Goal: Find specific page/section: Find specific page/section

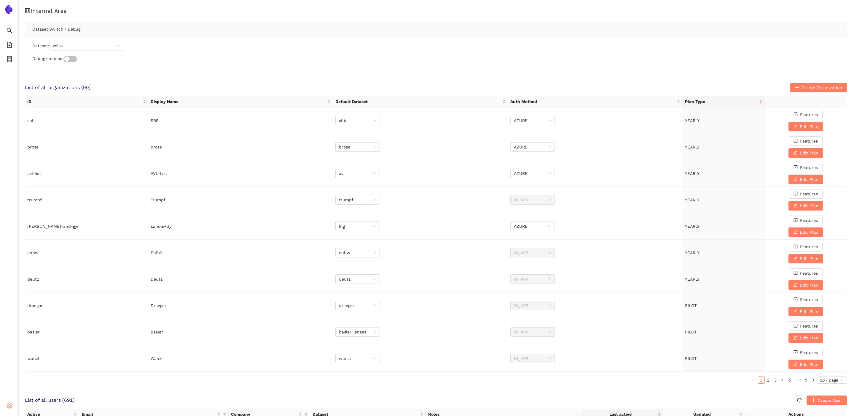
click at [12, 325] on icon "setting" at bounding box center [10, 405] width 6 height 6
click at [45, 325] on li "Internal Area" at bounding box center [42, 363] width 49 height 12
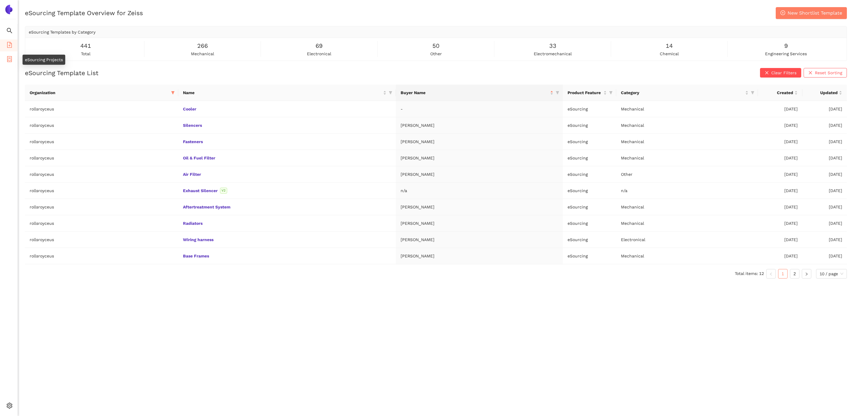
click at [8, 58] on icon "container" at bounding box center [9, 59] width 5 height 6
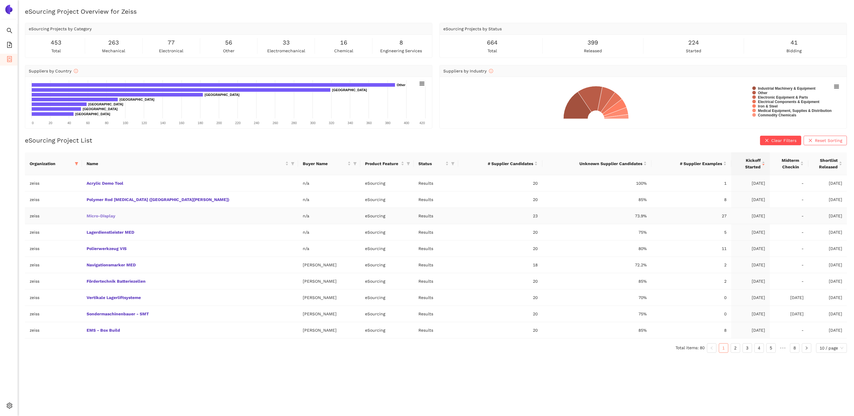
click at [0, 0] on link "Micro-Display" at bounding box center [0, 0] width 0 height 0
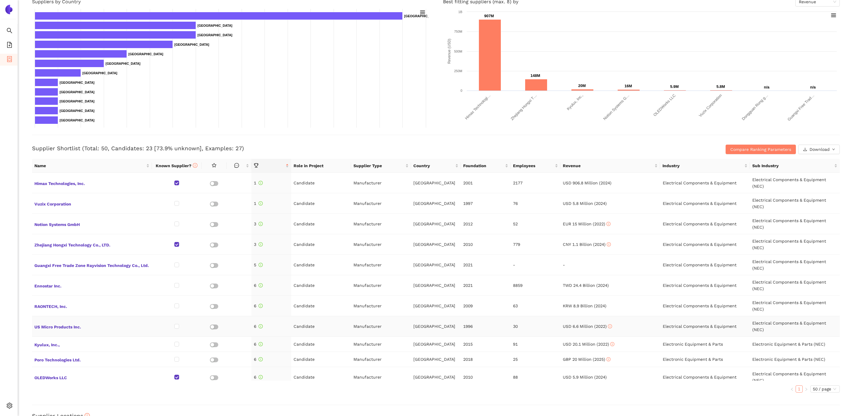
scroll to position [95, 0]
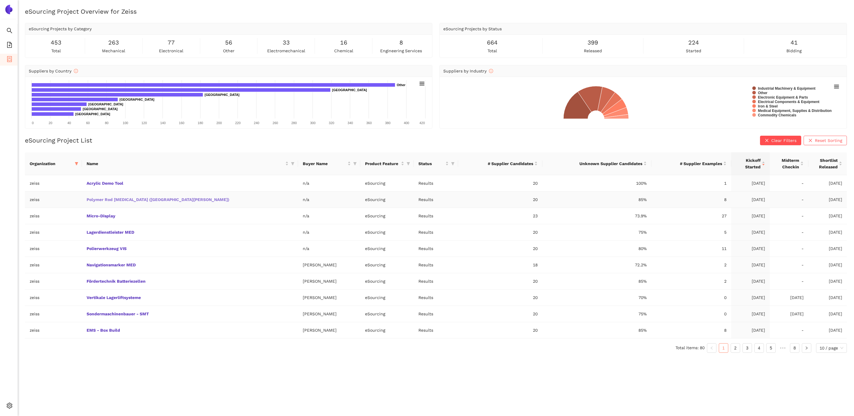
click at [0, 0] on link "Polymer Rod Grinder (Fort Knox)" at bounding box center [0, 0] width 0 height 0
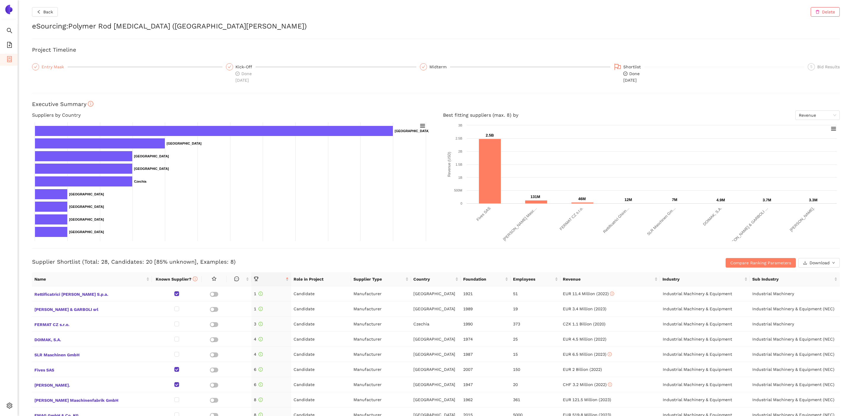
click at [42, 67] on div "Entry Mask" at bounding box center [55, 66] width 26 height 7
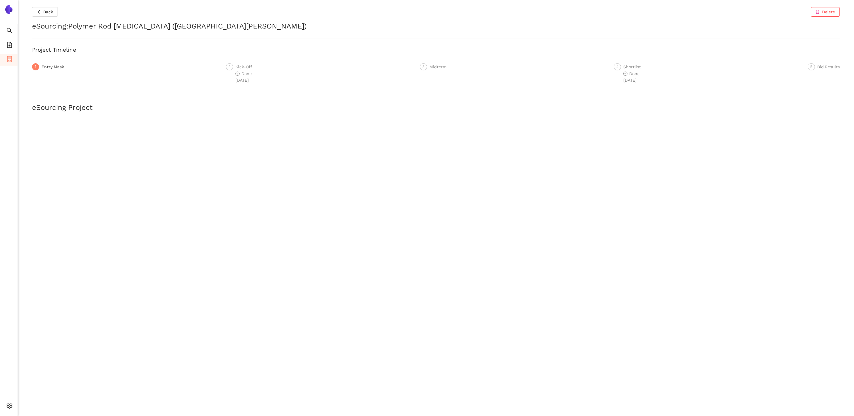
click at [46, 18] on div "Back Delete eSourcing : Polymer Rod Grinder (Fort Knox) Project Timeline 1 Entr…" at bounding box center [436, 208] width 836 height 416
click at [46, 16] on button "Back" at bounding box center [45, 11] width 26 height 9
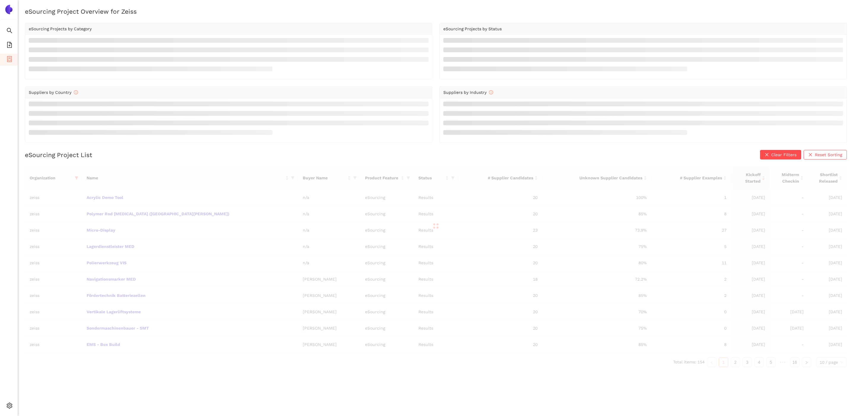
click at [122, 196] on div at bounding box center [436, 225] width 822 height 119
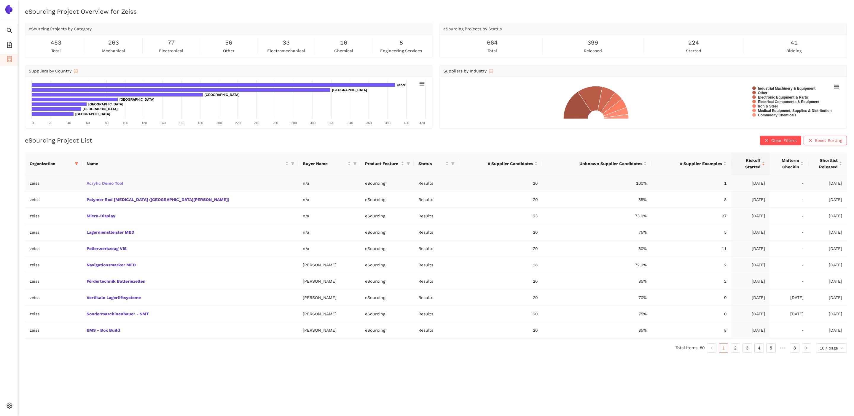
click at [0, 0] on link "Acrylic Demo Tool" at bounding box center [0, 0] width 0 height 0
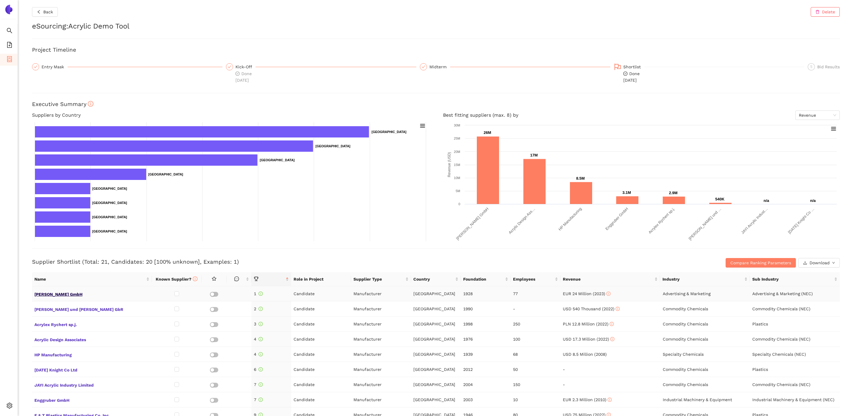
click at [56, 294] on span "Kling GmbH" at bounding box center [91, 294] width 115 height 8
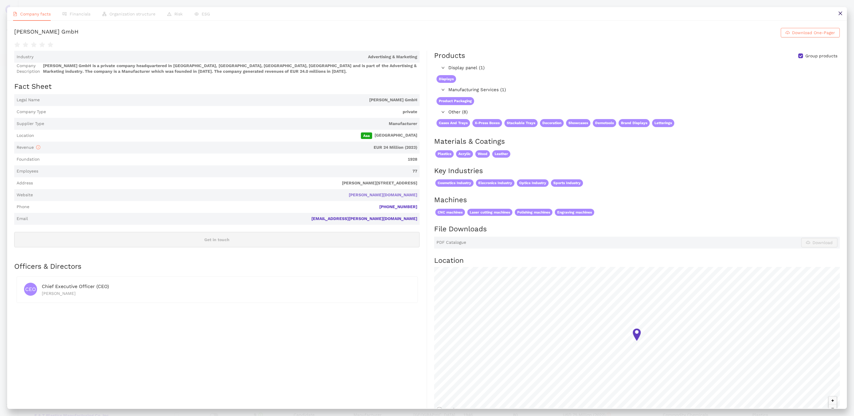
click at [0, 0] on link "kling.de" at bounding box center [0, 0] width 0 height 0
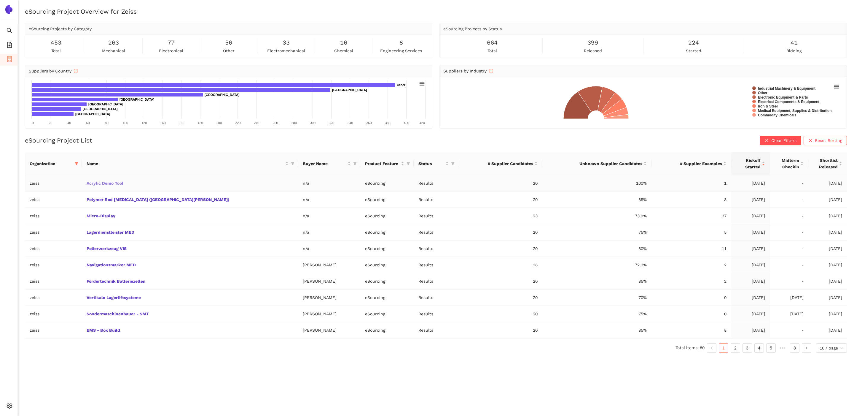
click at [0, 0] on link "Acrylic Demo Tool" at bounding box center [0, 0] width 0 height 0
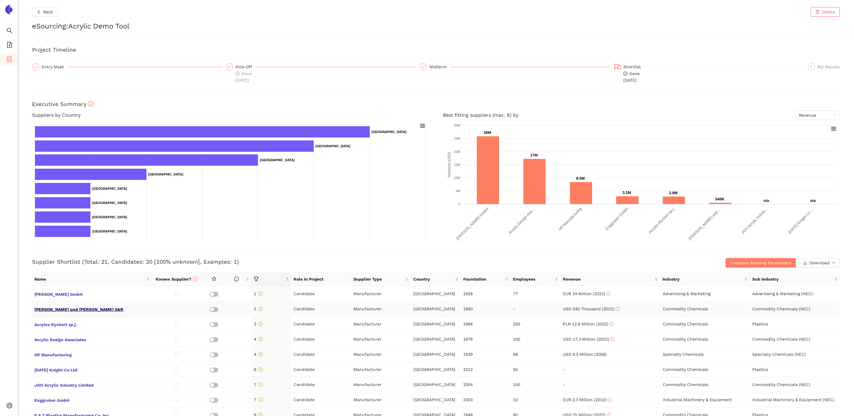
click at [85, 309] on span "J. Westerhoff und V. Faßold GbR" at bounding box center [91, 309] width 115 height 8
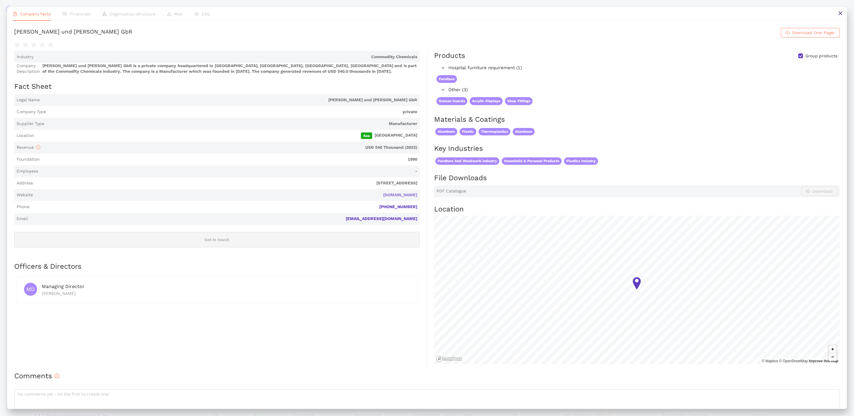
click at [0, 0] on link "art-tec.de" at bounding box center [0, 0] width 0 height 0
click at [838, 16] on button at bounding box center [840, 13] width 13 height 13
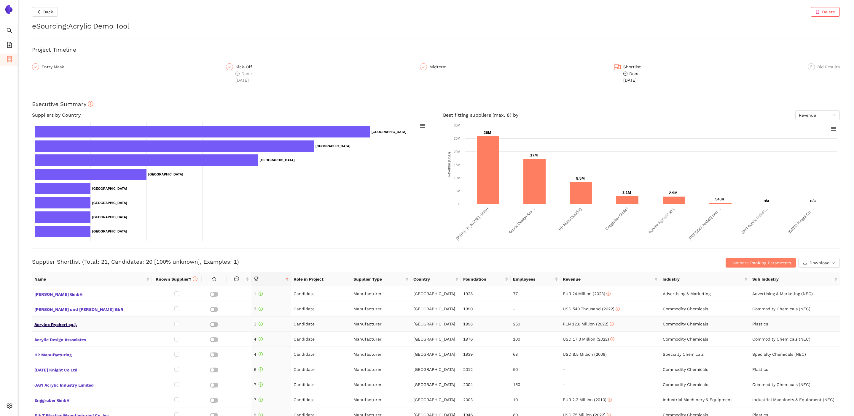
click at [66, 324] on span "Acrylex Rychert sp.j." at bounding box center [91, 324] width 115 height 8
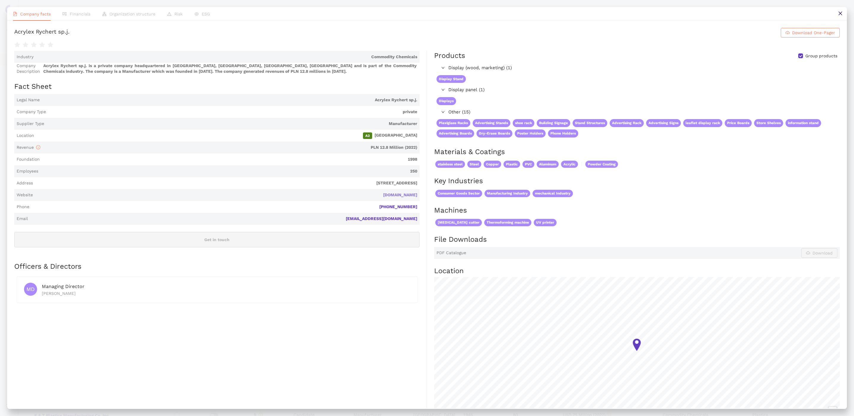
click at [0, 0] on link "acrylex.pl" at bounding box center [0, 0] width 0 height 0
click at [837, 13] on button at bounding box center [840, 13] width 13 height 13
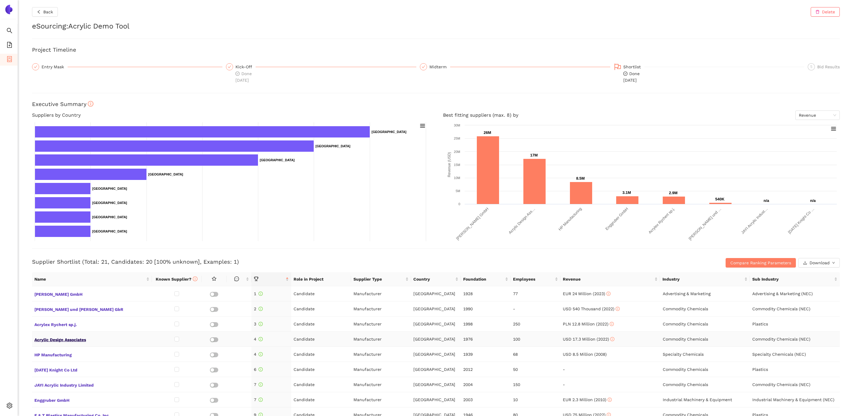
click at [71, 339] on span "Acrylic Design Associates" at bounding box center [91, 339] width 115 height 8
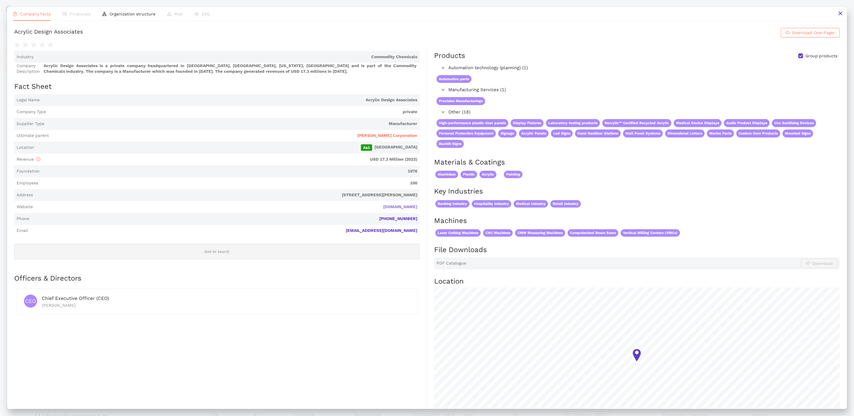
click at [0, 0] on link "acrylicdesign.com" at bounding box center [0, 0] width 0 height 0
click at [836, 8] on button at bounding box center [840, 13] width 13 height 13
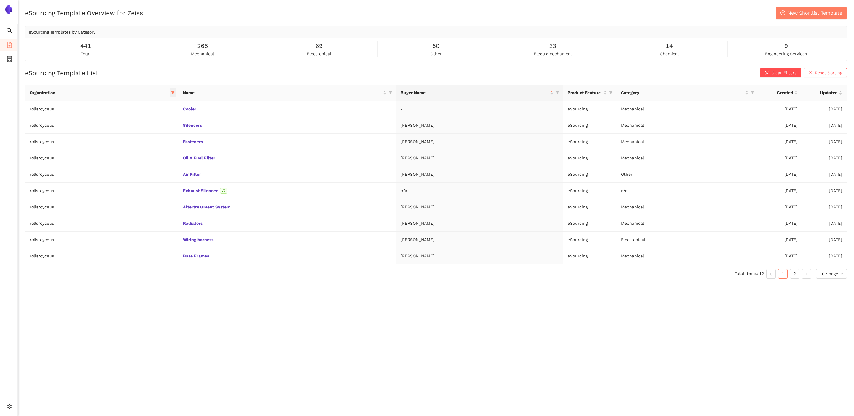
click at [171, 93] on icon "filter" at bounding box center [172, 92] width 3 height 3
click at [148, 101] on span at bounding box center [135, 105] width 63 height 9
type input "zei"
click at [129, 126] on div "Reset OK" at bounding box center [139, 131] width 59 height 12
click at [129, 119] on span "zeiss" at bounding box center [124, 118] width 12 height 5
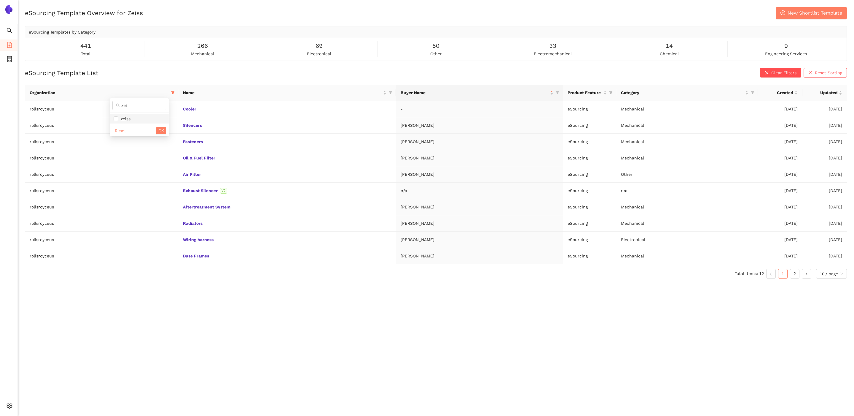
checkbox input "true"
click at [160, 133] on span "OK" at bounding box center [161, 130] width 6 height 7
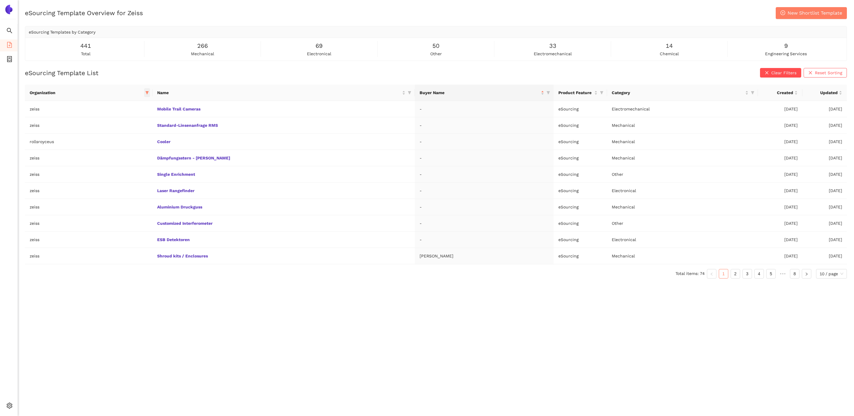
click at [150, 93] on span at bounding box center [147, 92] width 6 height 9
click at [116, 145] on span "rollsroyceus" at bounding box center [124, 142] width 60 height 7
checkbox input "false"
click at [150, 194] on span "OK" at bounding box center [150, 197] width 6 height 7
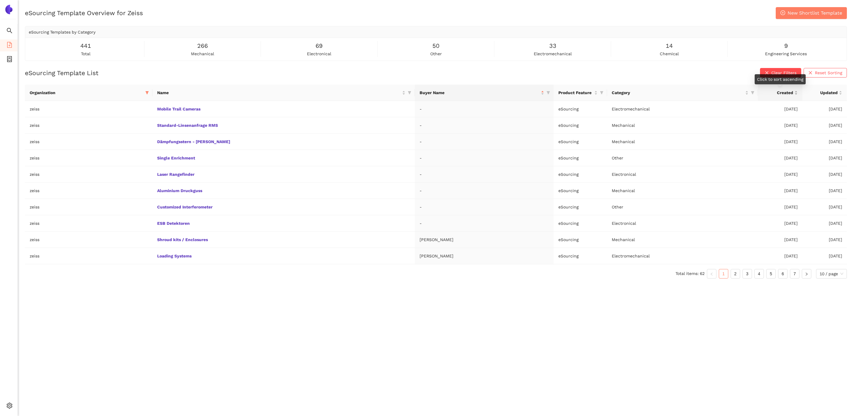
click at [794, 92] on div "Created" at bounding box center [780, 92] width 35 height 7
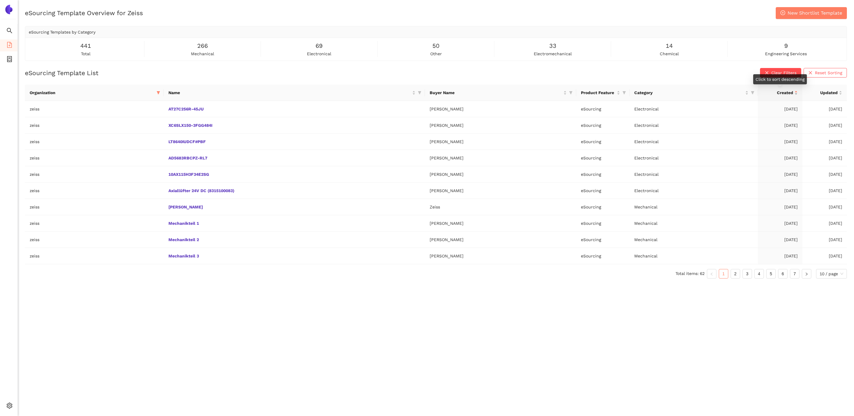
click at [794, 92] on div "Created" at bounding box center [780, 92] width 35 height 7
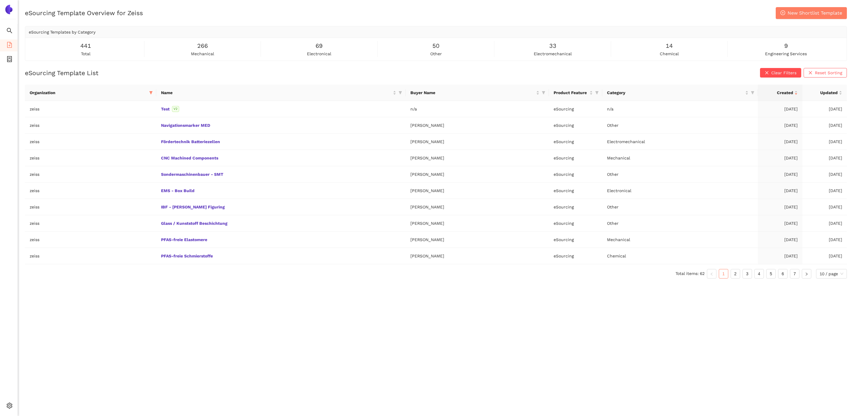
click at [12, 66] on ul "Search eSourcing Templates eSourcing Projects Settings" at bounding box center [9, 219] width 18 height 391
click at [10, 56] on icon "container" at bounding box center [10, 59] width 6 height 6
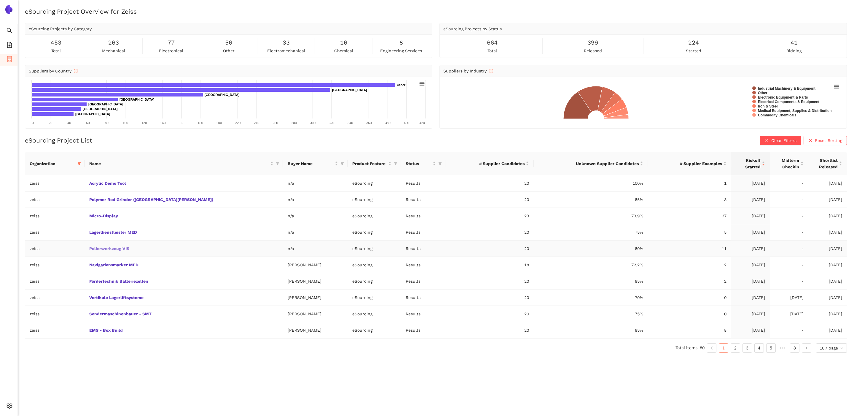
click at [0, 0] on link "Polierwerkzeug VIS" at bounding box center [0, 0] width 0 height 0
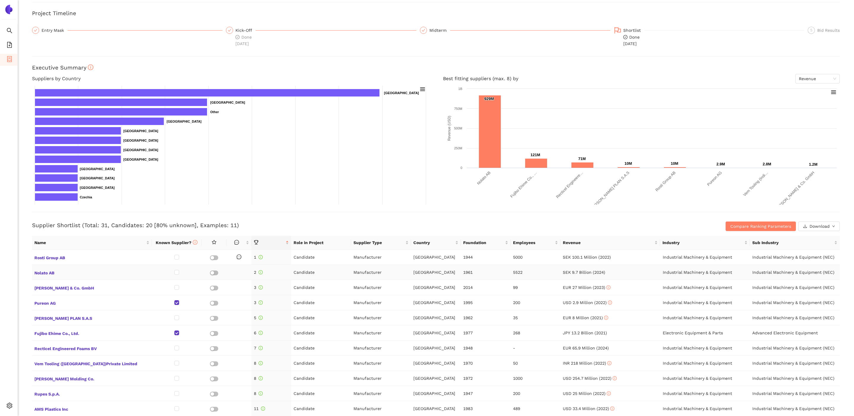
scroll to position [44, 0]
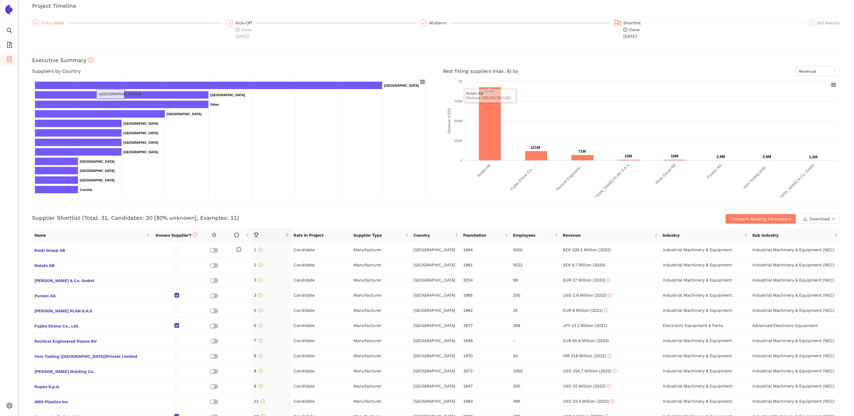
click at [50, 21] on div "Entry Mask" at bounding box center [55, 22] width 26 height 7
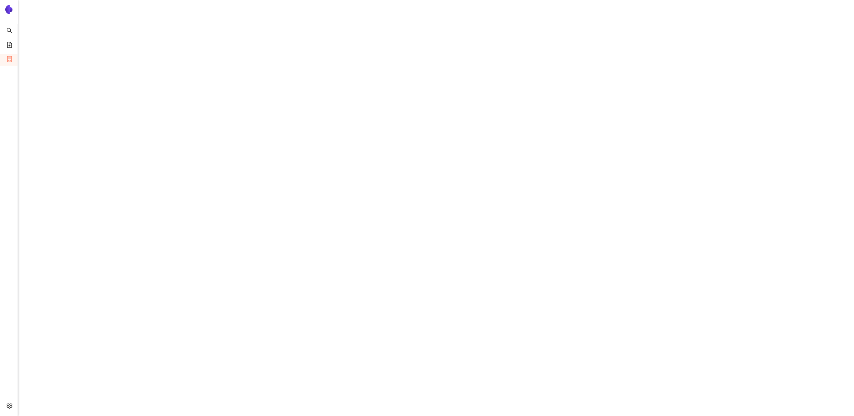
scroll to position [118, 0]
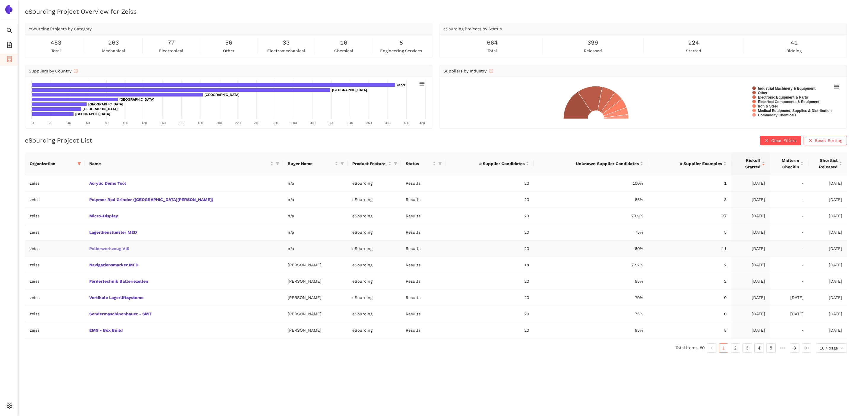
click at [0, 0] on link "Polierwerkzeug VIS" at bounding box center [0, 0] width 0 height 0
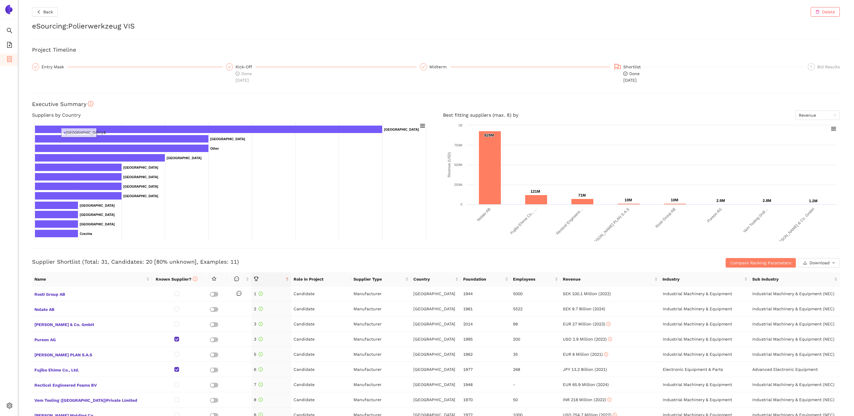
click at [58, 71] on div "Entry Mask" at bounding box center [127, 73] width 190 height 20
click at [54, 67] on div "Entry Mask" at bounding box center [55, 66] width 26 height 7
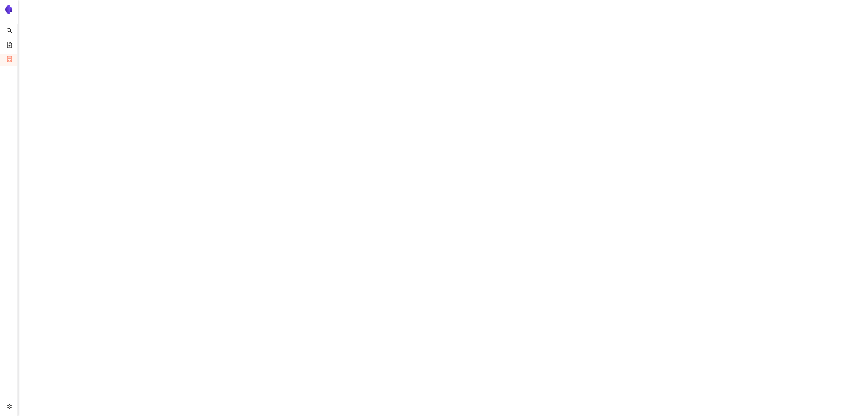
scroll to position [110, 0]
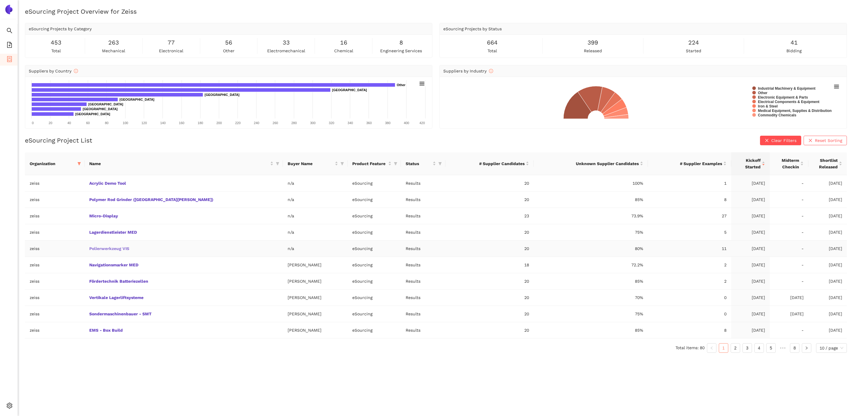
click at [0, 0] on link "Polierwerkzeug VIS" at bounding box center [0, 0] width 0 height 0
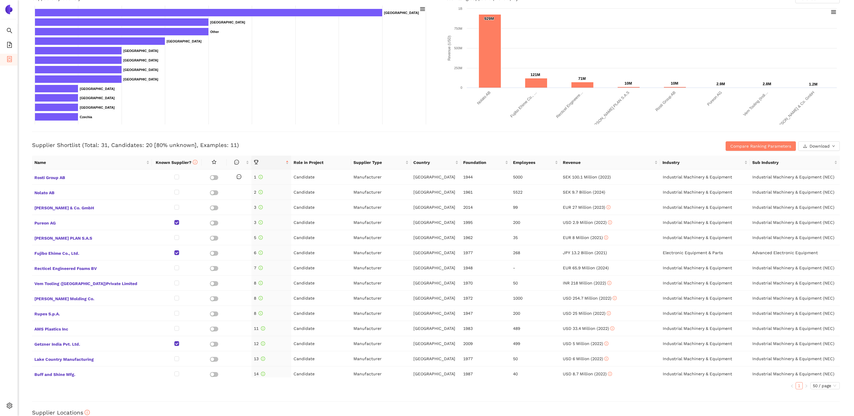
scroll to position [117, 0]
